Goal: Navigation & Orientation: Understand site structure

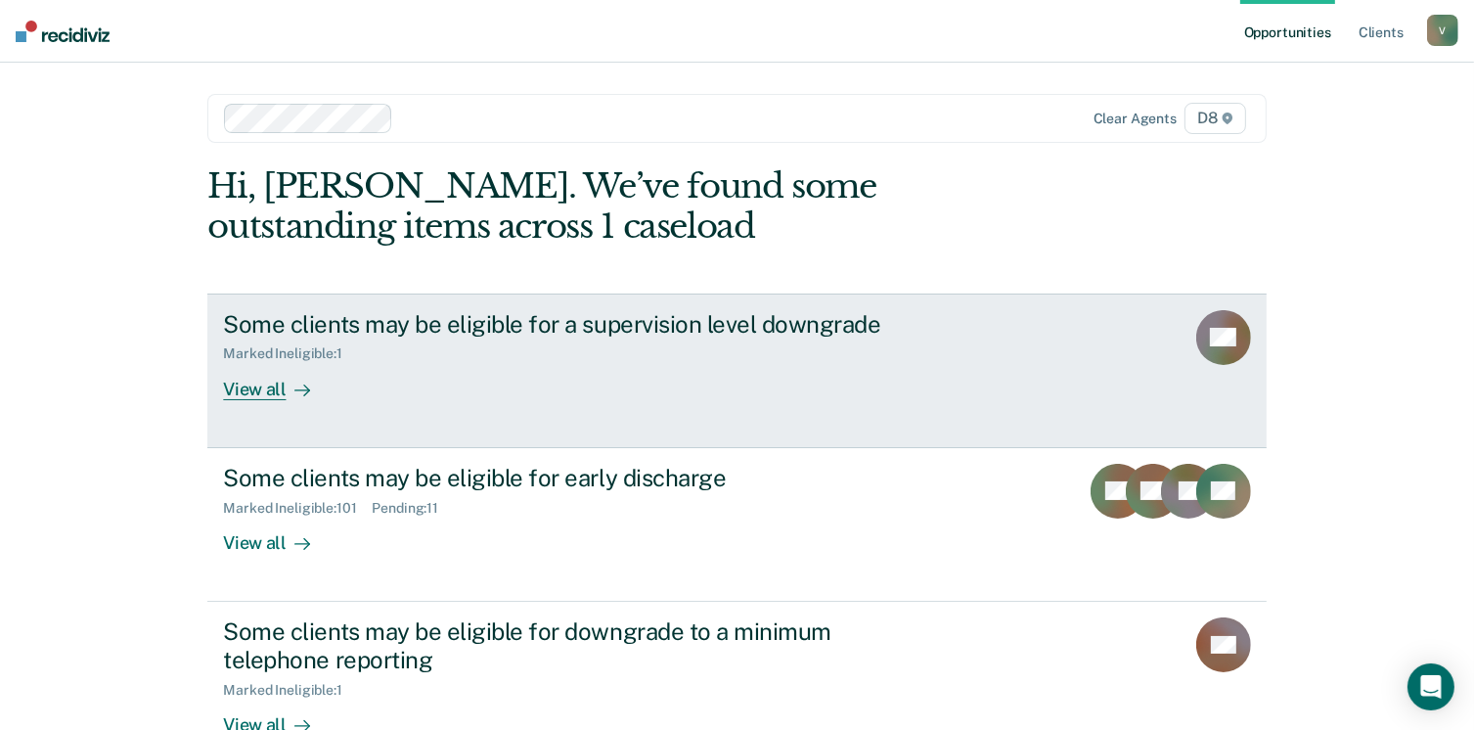
click at [264, 392] on div "View all" at bounding box center [278, 381] width 110 height 38
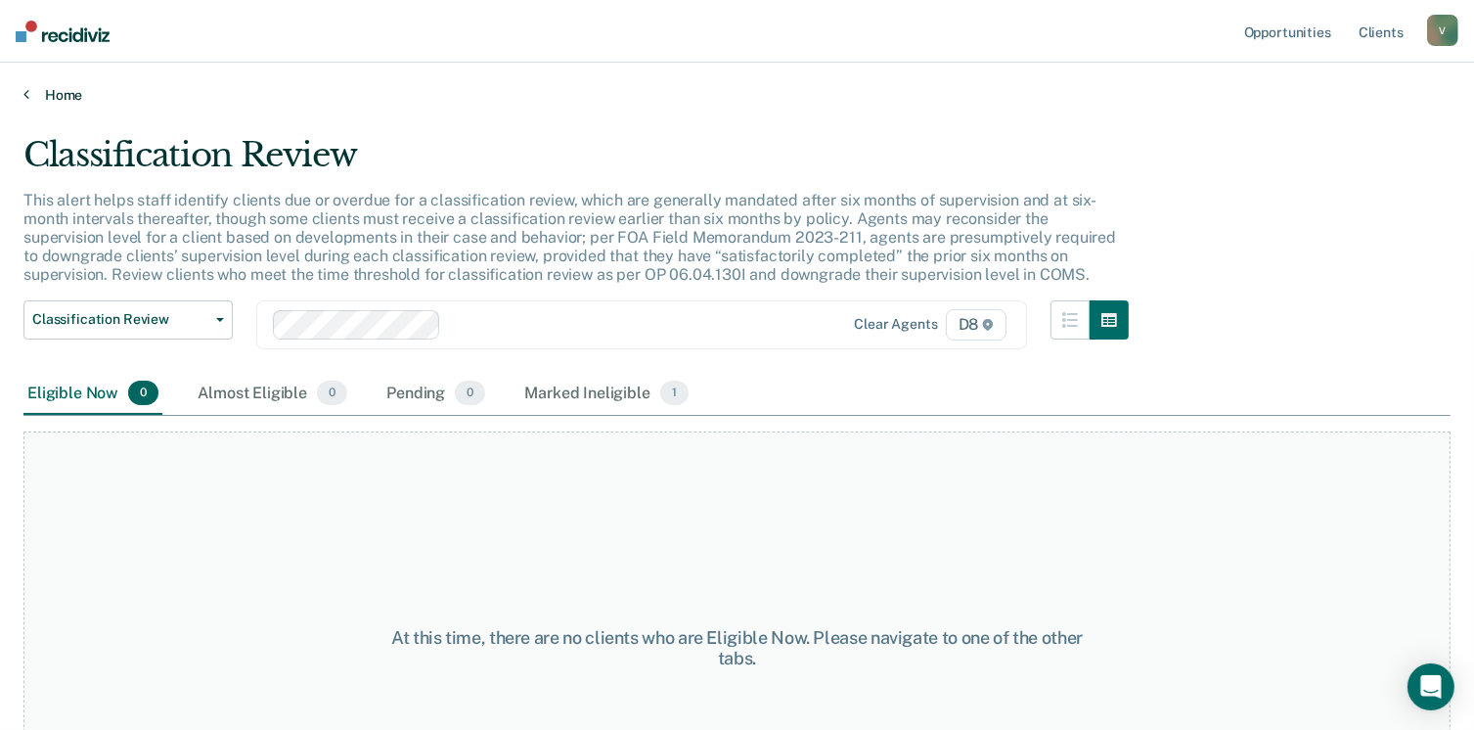
click at [55, 87] on link "Home" at bounding box center [736, 95] width 1427 height 18
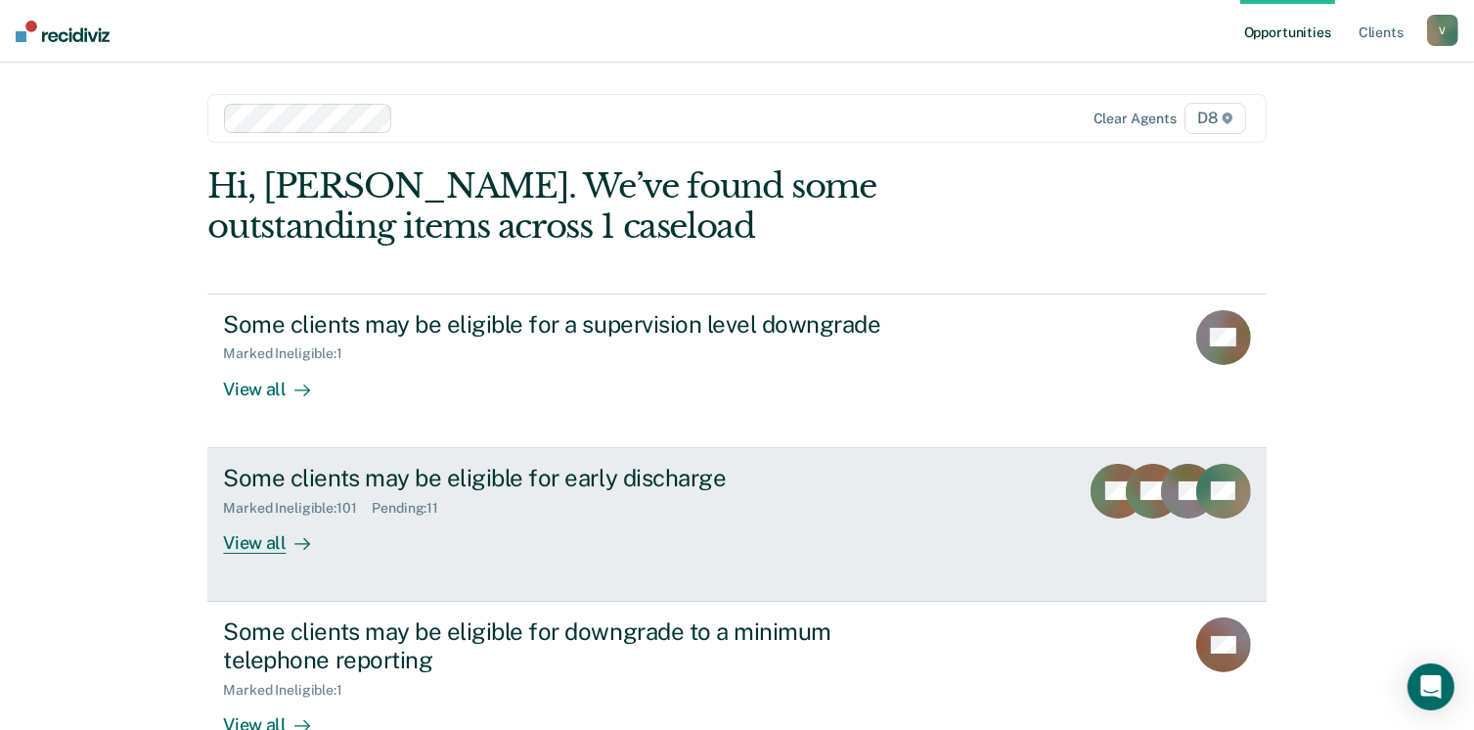
click at [273, 539] on div "View all" at bounding box center [278, 535] width 110 height 38
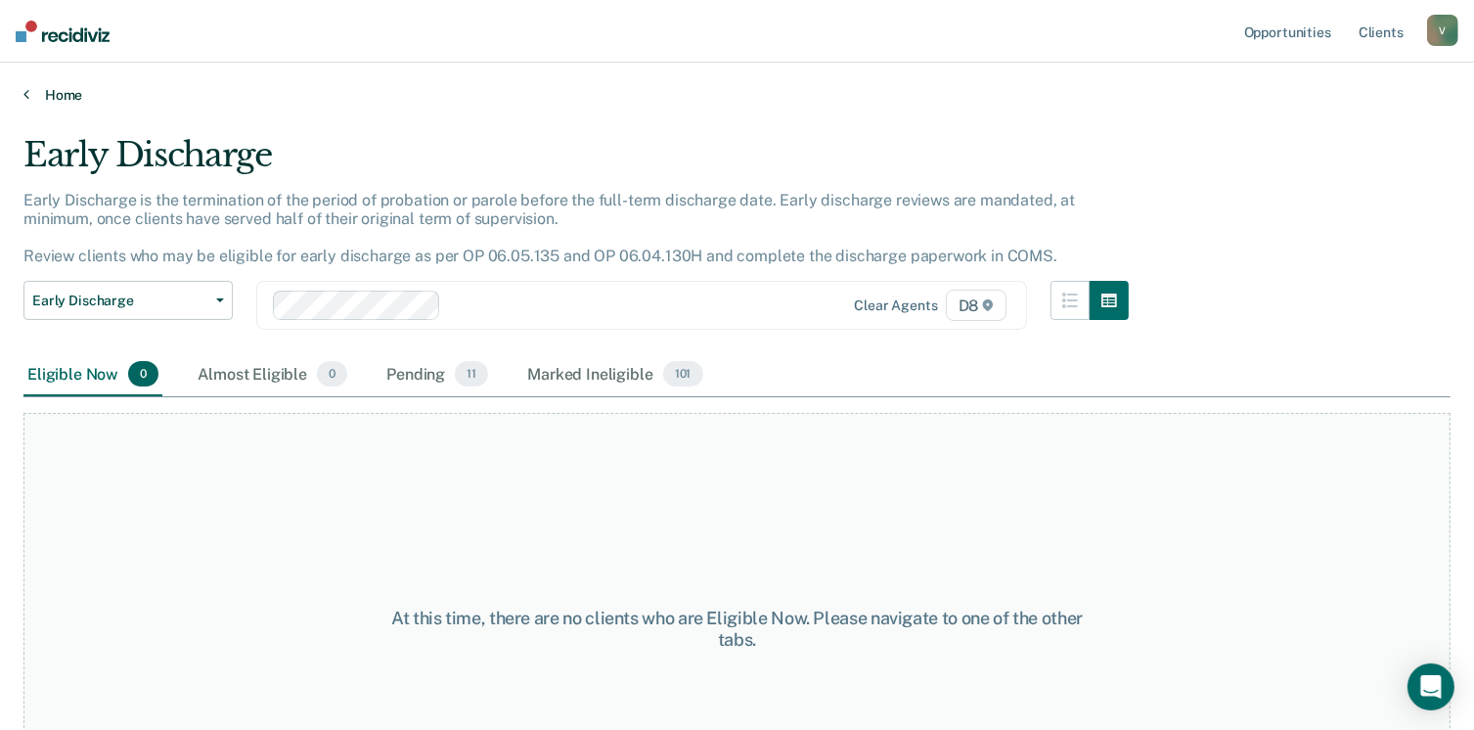
click at [67, 100] on link "Home" at bounding box center [736, 95] width 1427 height 18
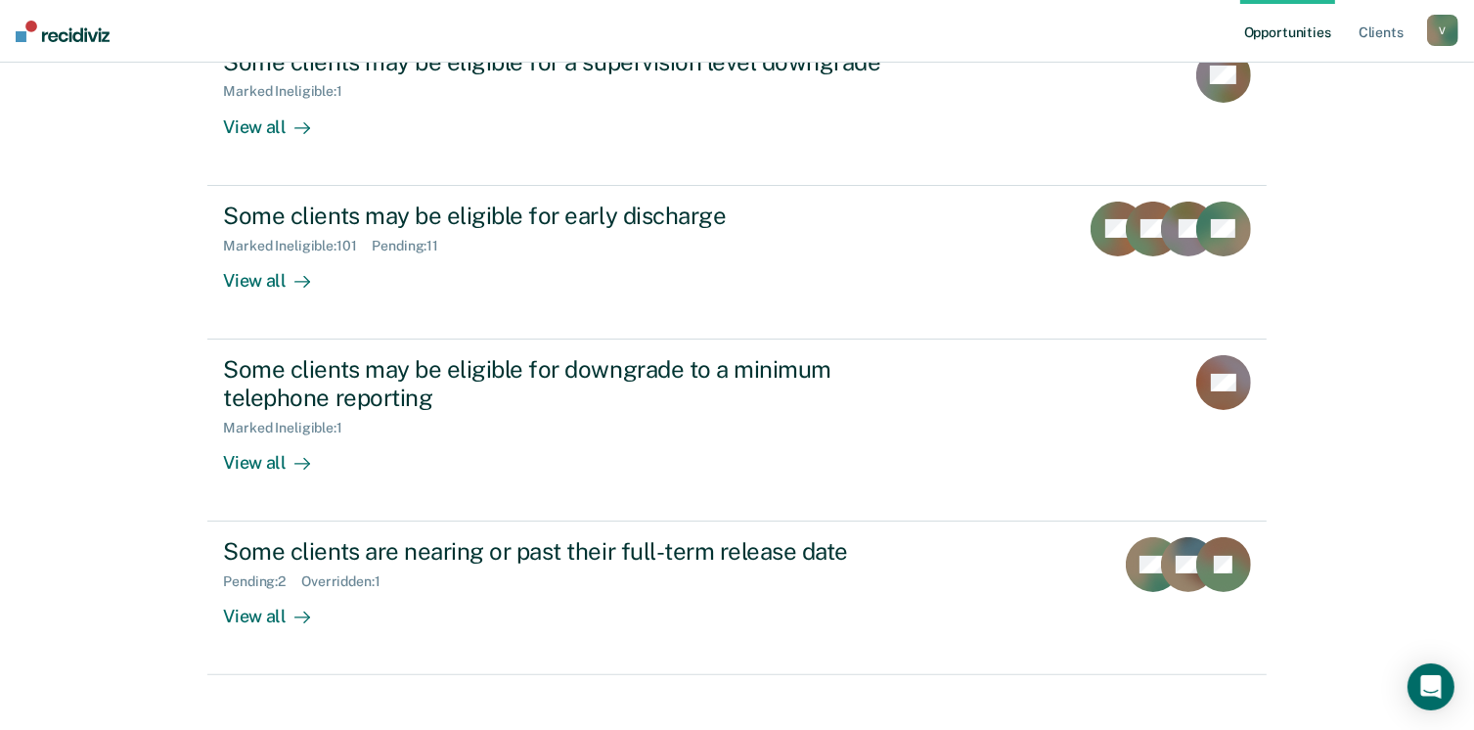
scroll to position [284, 0]
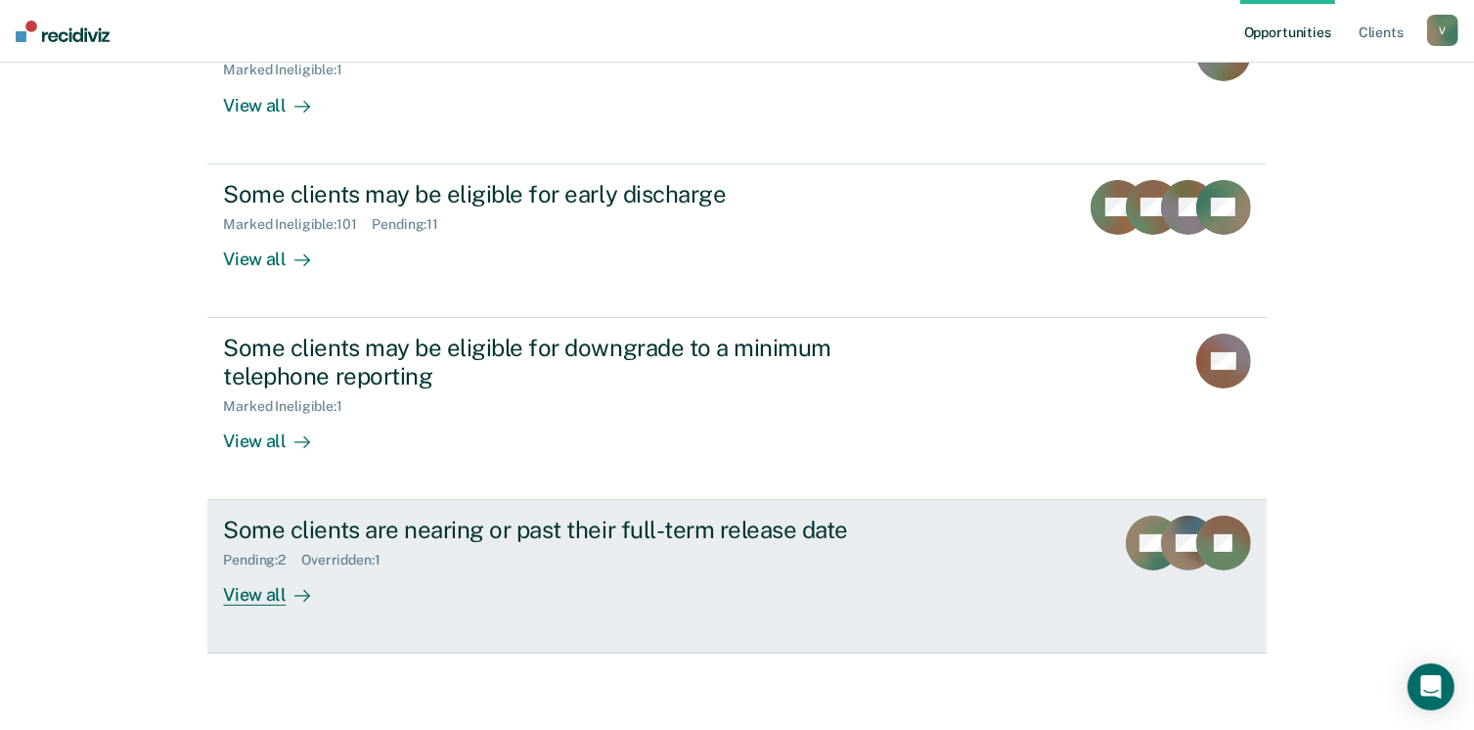
click at [266, 599] on div "View all" at bounding box center [278, 587] width 110 height 38
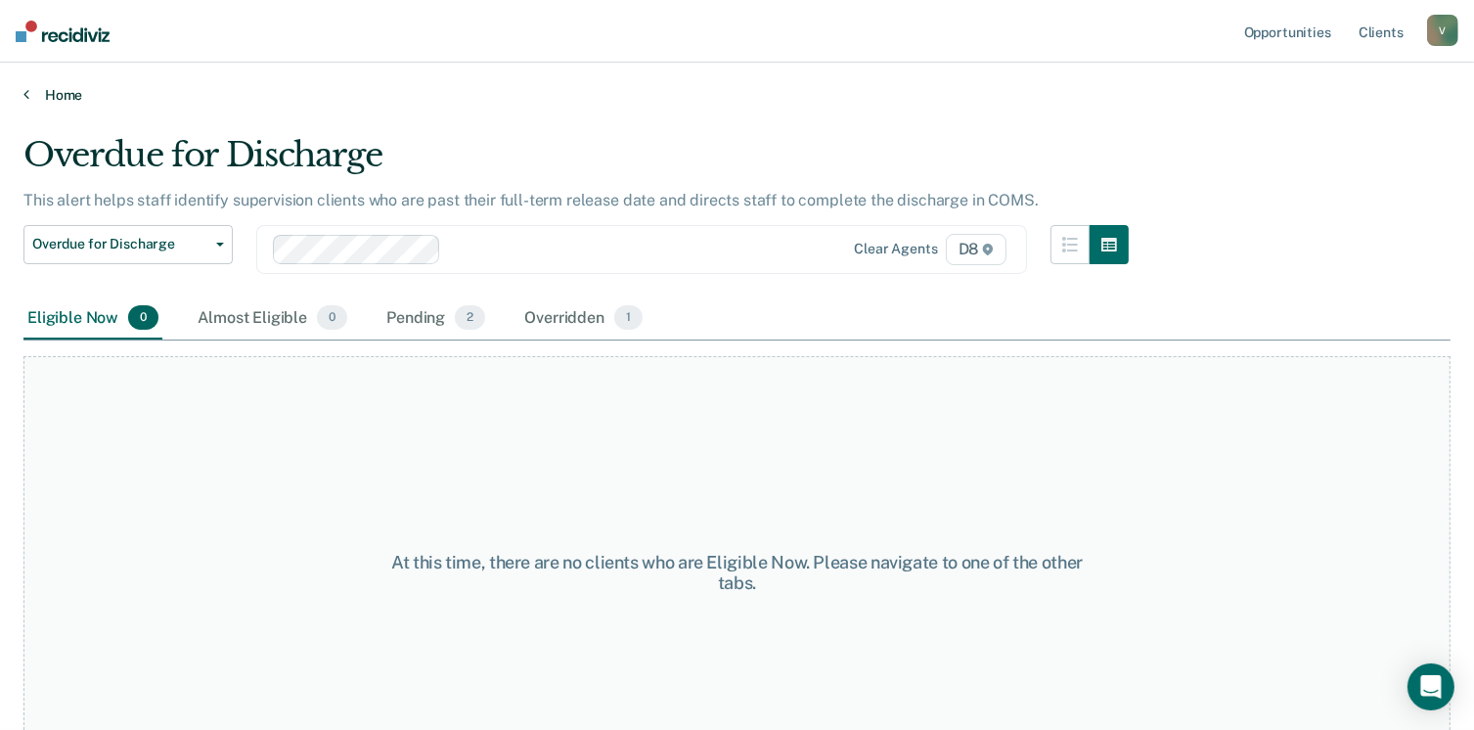
click at [57, 92] on link "Home" at bounding box center [736, 95] width 1427 height 18
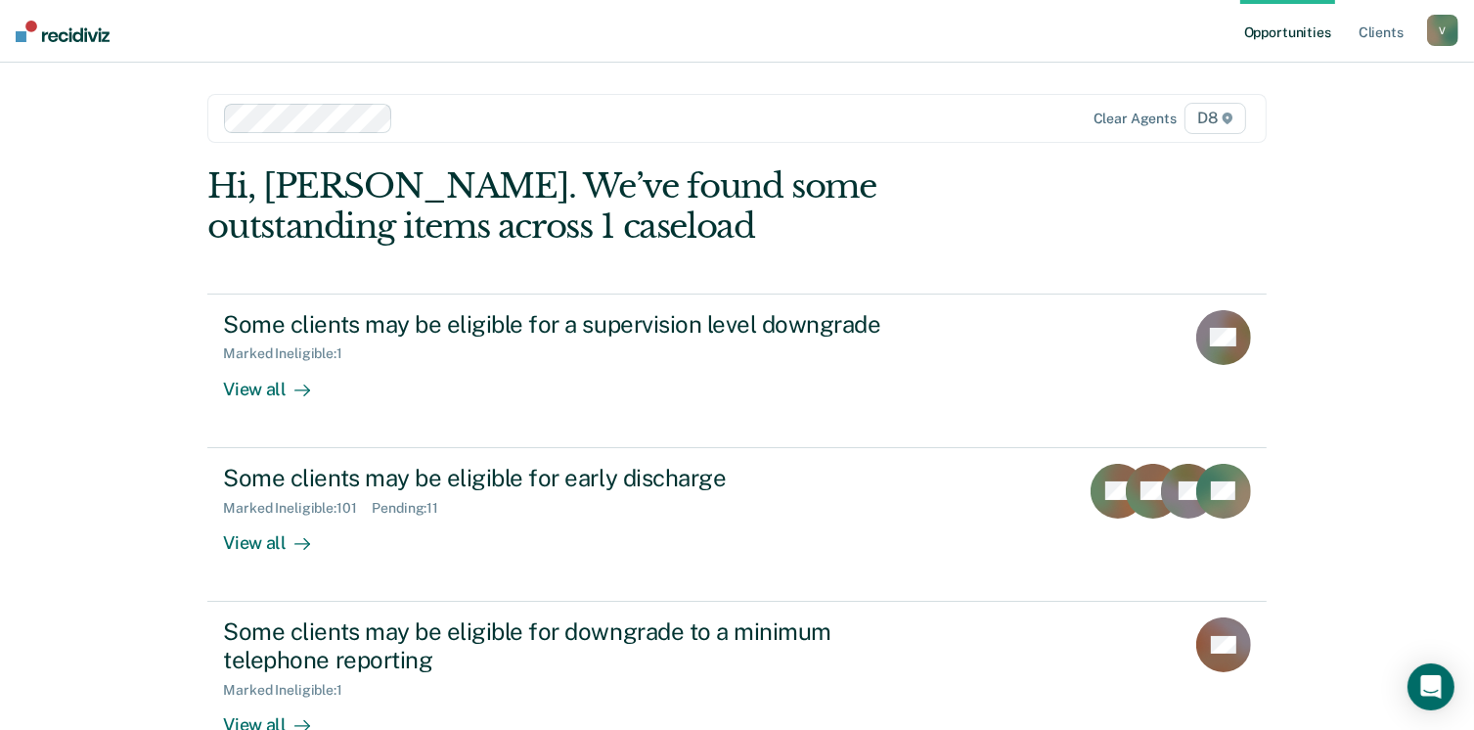
scroll to position [284, 0]
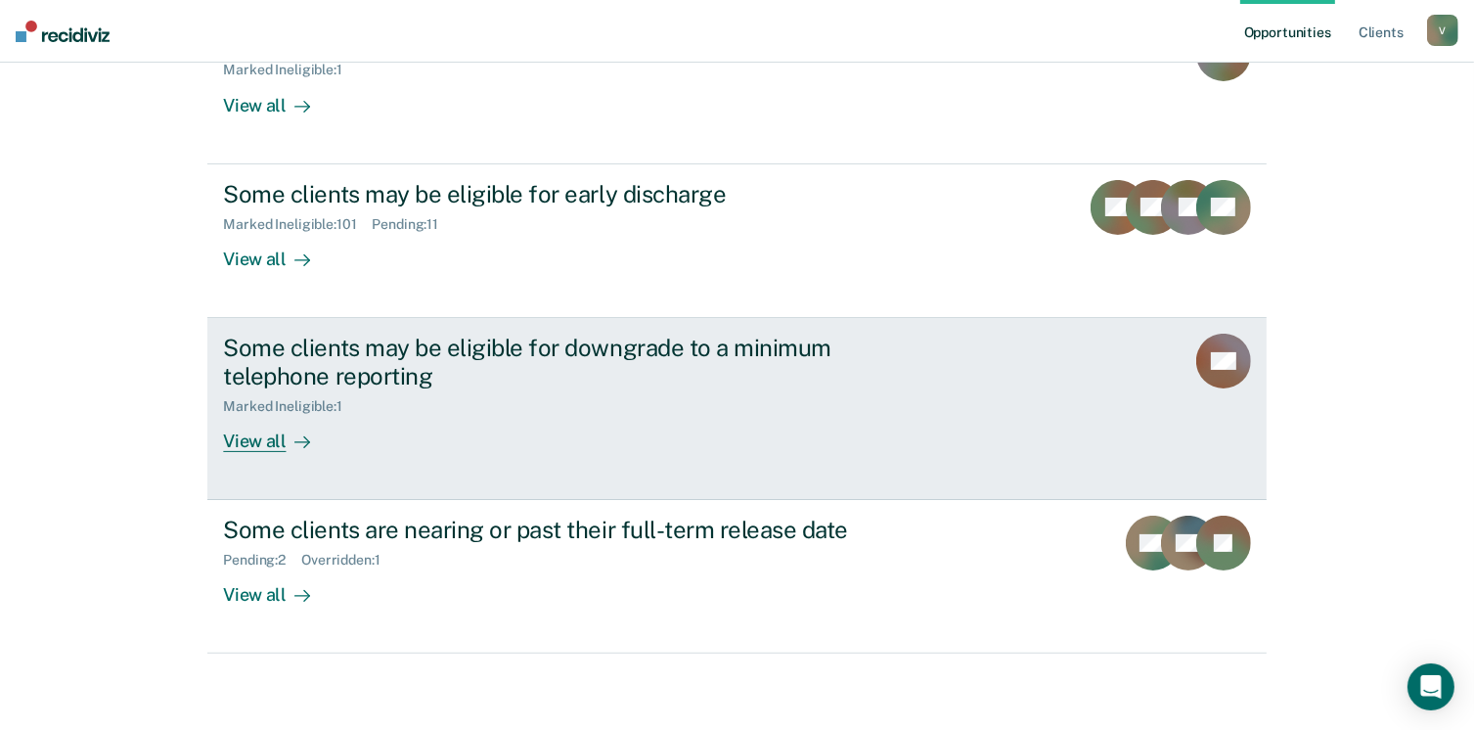
click at [228, 430] on div "View all" at bounding box center [278, 433] width 110 height 38
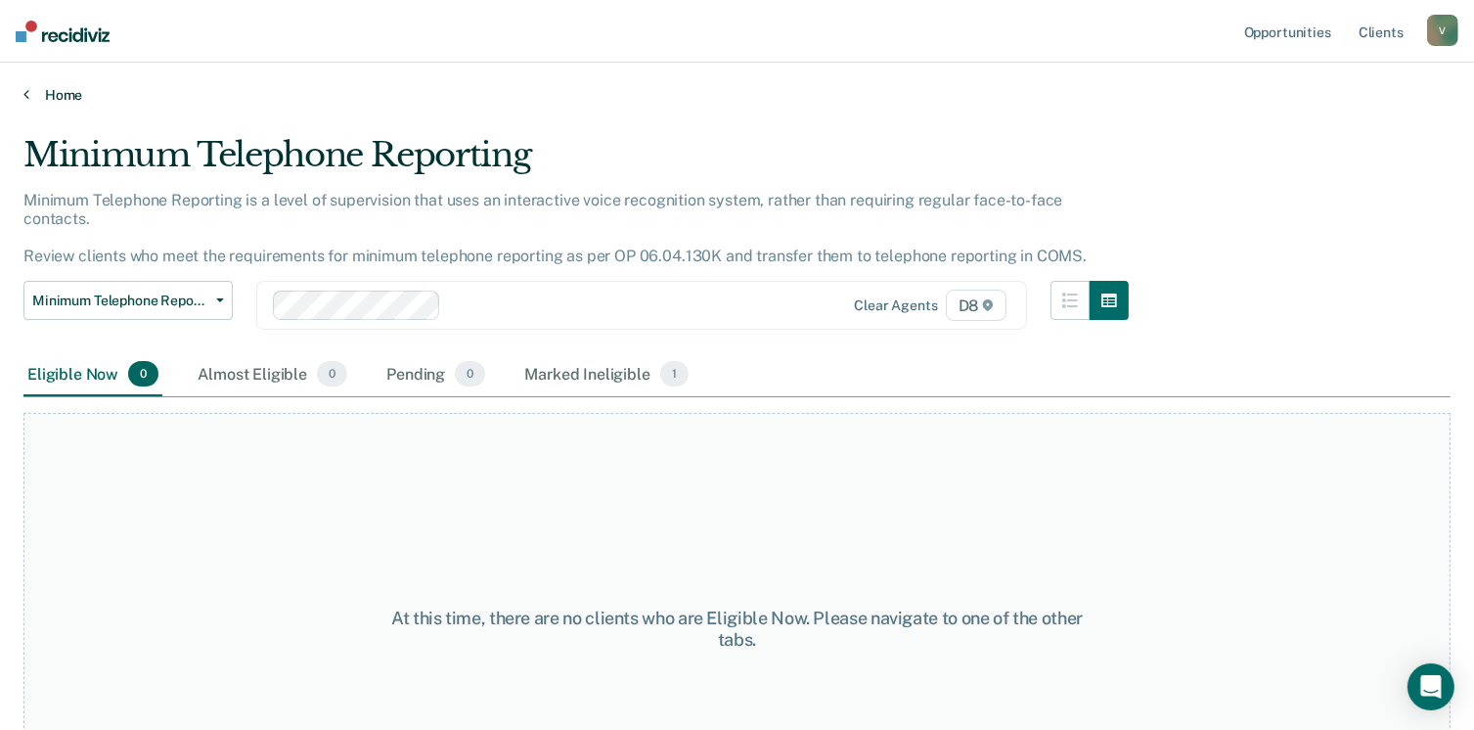
click at [62, 92] on link "Home" at bounding box center [736, 95] width 1427 height 18
